Goal: Information Seeking & Learning: Learn about a topic

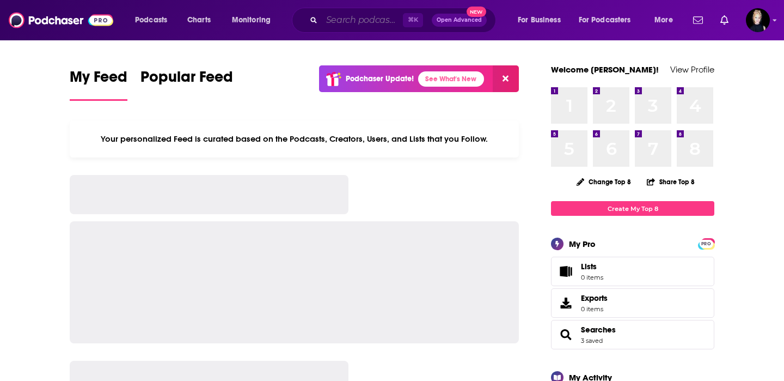
click at [332, 22] on input "Search podcasts, credits, & more..." at bounding box center [362, 19] width 81 height 17
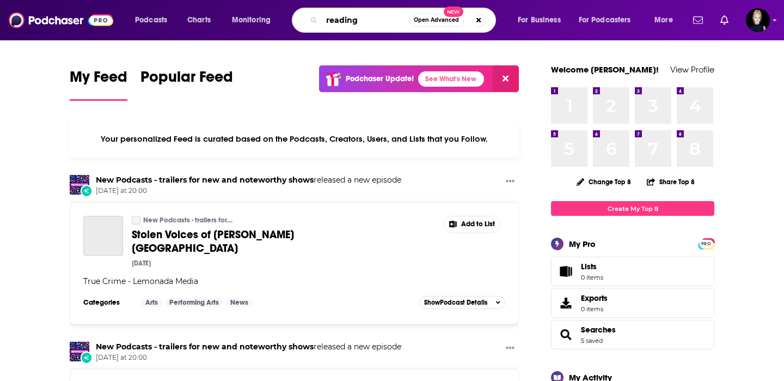
type input "reading"
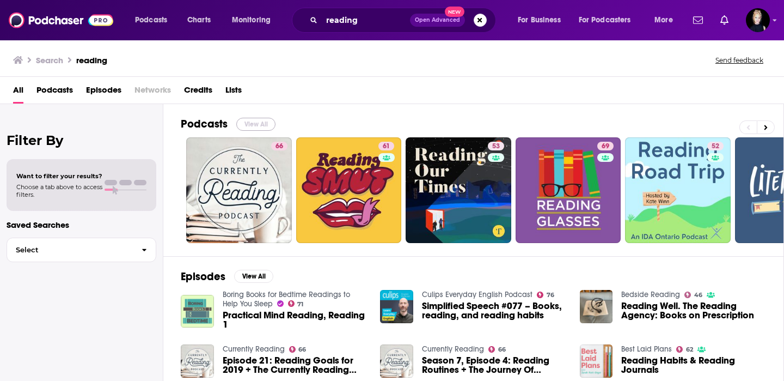
click at [258, 126] on button "View All" at bounding box center [255, 124] width 39 height 13
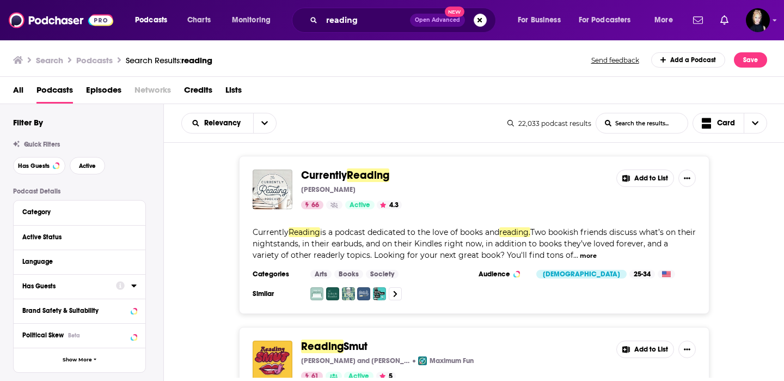
click at [105, 285] on div "Has Guests" at bounding box center [65, 286] width 87 height 8
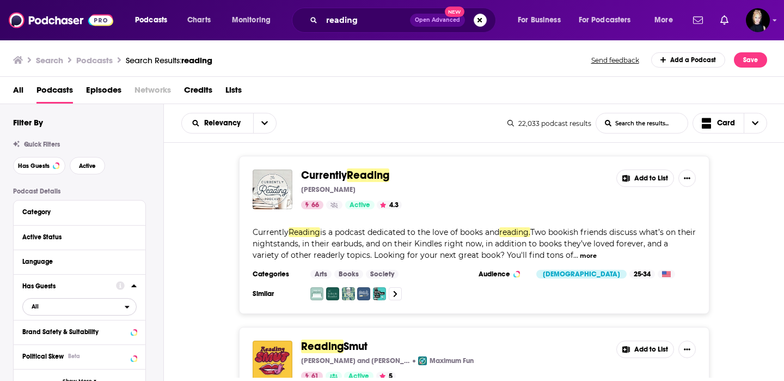
click at [93, 305] on span "All" at bounding box center [74, 306] width 102 height 14
click at [79, 342] on span "Has guests" at bounding box center [60, 342] width 65 height 6
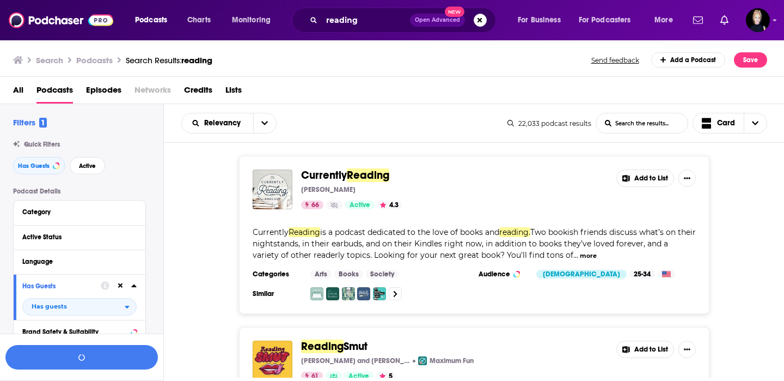
click at [84, 244] on div "Active Status" at bounding box center [80, 237] width 132 height 25
click at [80, 236] on div "Active Status" at bounding box center [65, 237] width 87 height 8
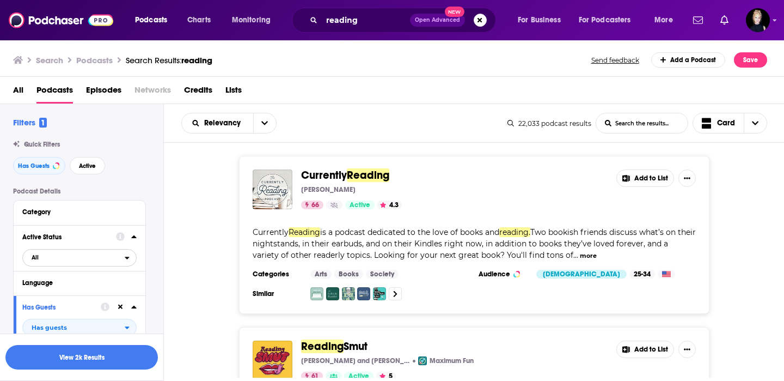
click at [80, 255] on span "All" at bounding box center [74, 257] width 102 height 14
click at [76, 295] on span "Active" at bounding box center [57, 293] width 58 height 6
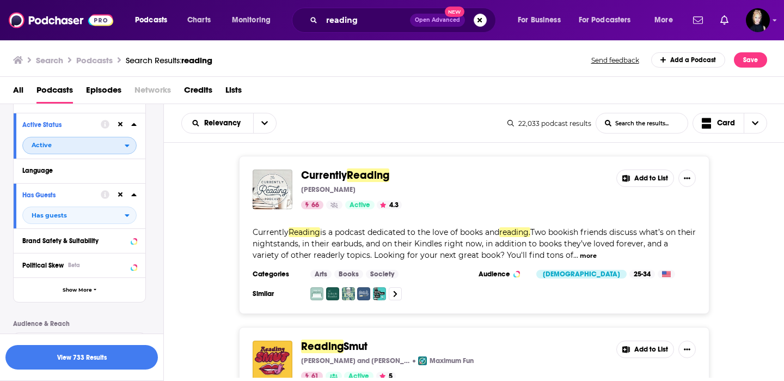
scroll to position [113, 0]
click at [125, 362] on button "View 733 Results" at bounding box center [81, 357] width 152 height 25
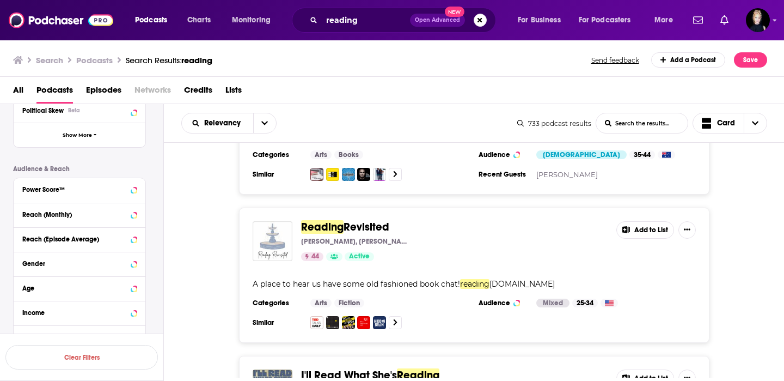
scroll to position [2546, 0]
drag, startPoint x: 587, startPoint y: 228, endPoint x: 461, endPoint y: 230, distance: 126.3
click at [461, 278] on div "A place to hear us have some old fashioned book chat! reading [DOMAIN_NAME]" at bounding box center [474, 283] width 443 height 11
copy span "reading [DOMAIN_NAME]"
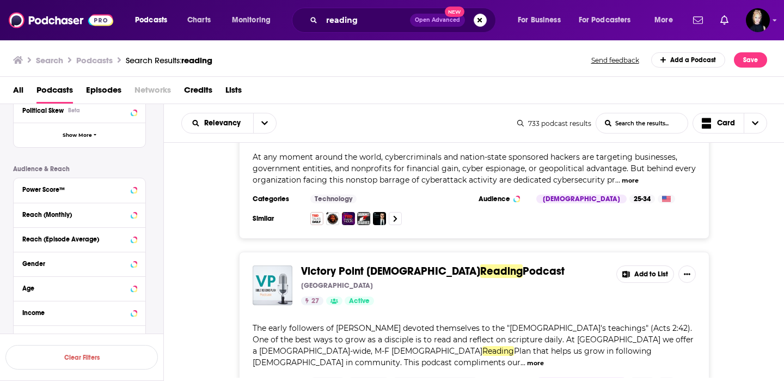
scroll to position [4067, 0]
